Goal: Communication & Community: Answer question/provide support

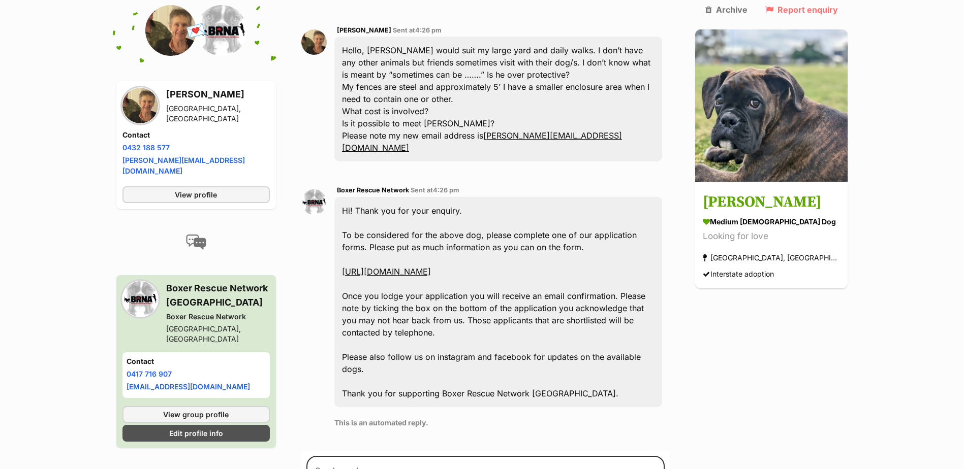
scroll to position [305, 0]
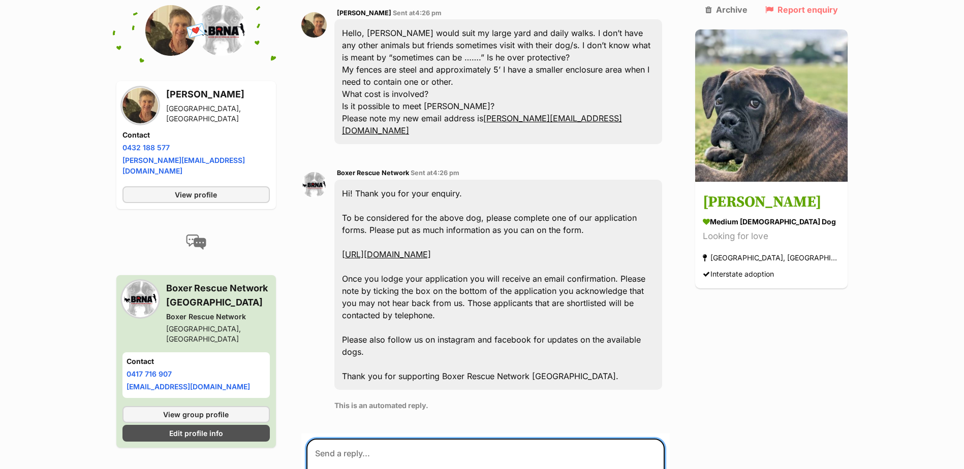
click at [327, 439] on textarea at bounding box center [485, 469] width 359 height 61
paste textarea "He's resource guards with food..can be iffy...needs land and room to run"
click at [338, 439] on textarea "He's resource guards with food..can be iffy...needs land and room to run" at bounding box center [485, 469] width 359 height 61
drag, startPoint x: 358, startPoint y: 406, endPoint x: 371, endPoint y: 422, distance: 20.2
click at [371, 439] on textarea "He resource guards with food..can be iffy...needs land and room to run" at bounding box center [485, 469] width 359 height 61
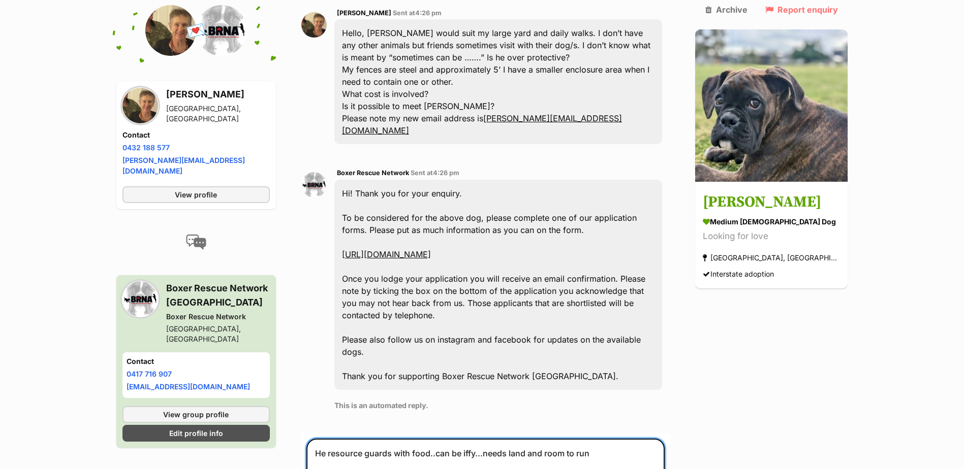
click at [324, 439] on textarea "He resource guards with food..can be iffy...needs land and room to run" at bounding box center [485, 469] width 359 height 61
click at [634, 439] on textarea "Hi [PERSON_NAME]. He resource guards with food..can be iffy...needs land and ro…" at bounding box center [485, 469] width 359 height 61
click at [445, 439] on textarea "Hi [PERSON_NAME]. He resource guards with food..can be iffy...needs land and ro…" at bounding box center [485, 469] width 359 height 61
click at [610, 439] on textarea "Hi [PERSON_NAME]. He resource guards with food..can be iffy...needs land and ro…" at bounding box center [485, 469] width 359 height 61
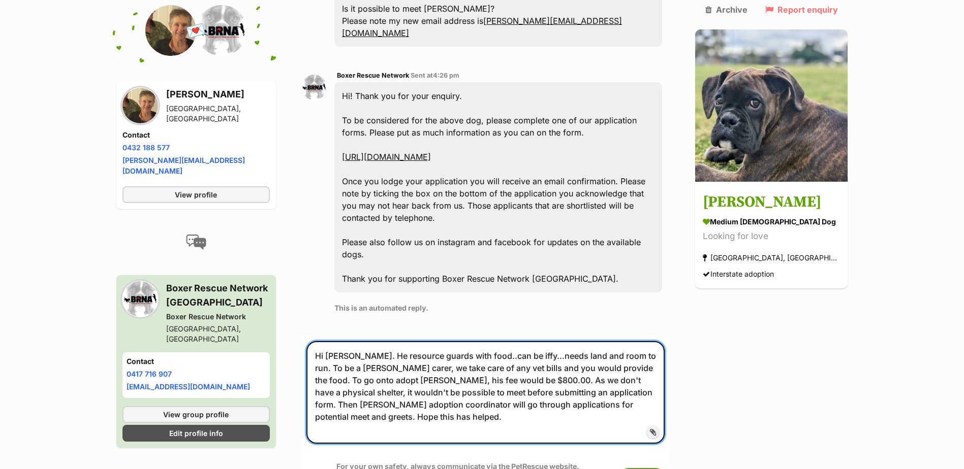
scroll to position [406, 0]
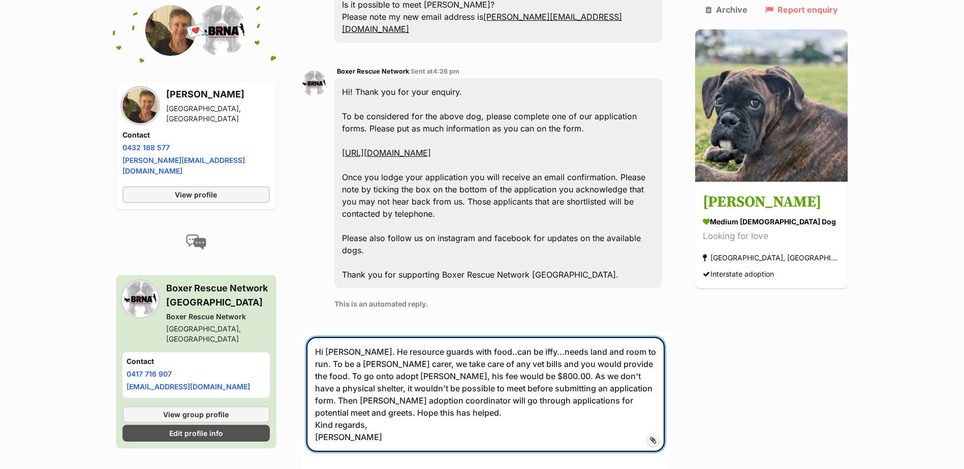
type textarea "Hi [PERSON_NAME]. He resource guards with food..can be iffy...needs land and ro…"
